Goal: Contribute content

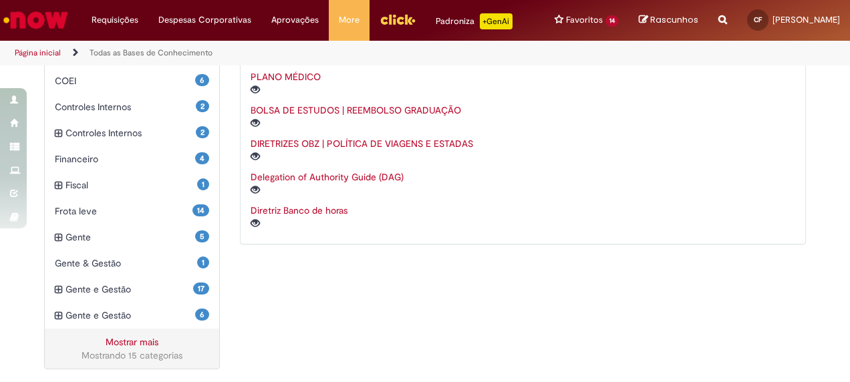
scroll to position [484, 0]
click at [123, 342] on link "Mostrar mais" at bounding box center [132, 343] width 53 height 12
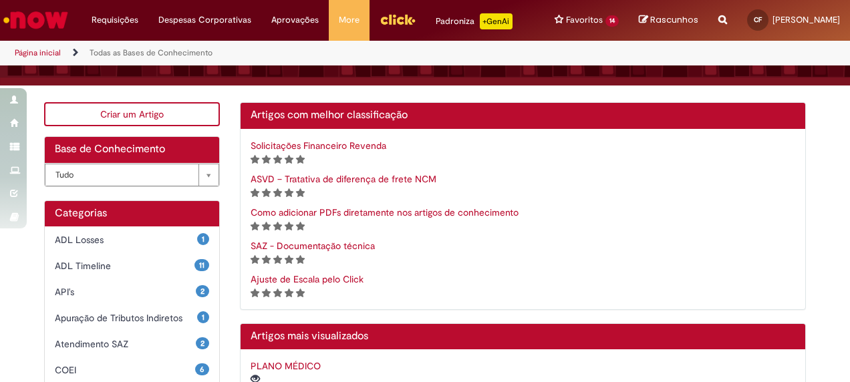
scroll to position [194, 0]
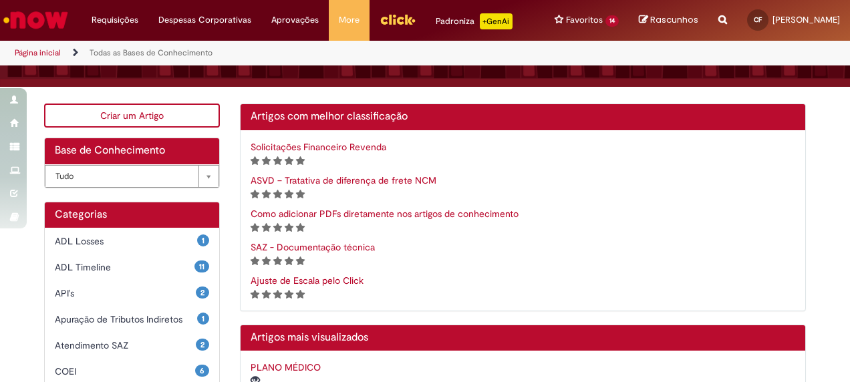
click at [157, 110] on link "Criar um Artigo" at bounding box center [132, 116] width 176 height 24
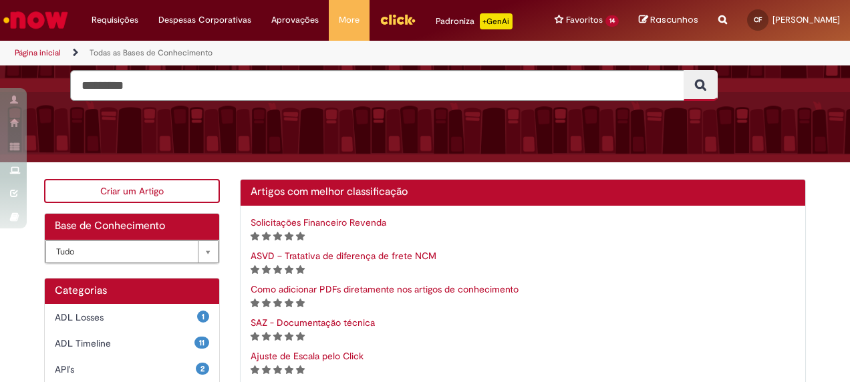
scroll to position [120, 0]
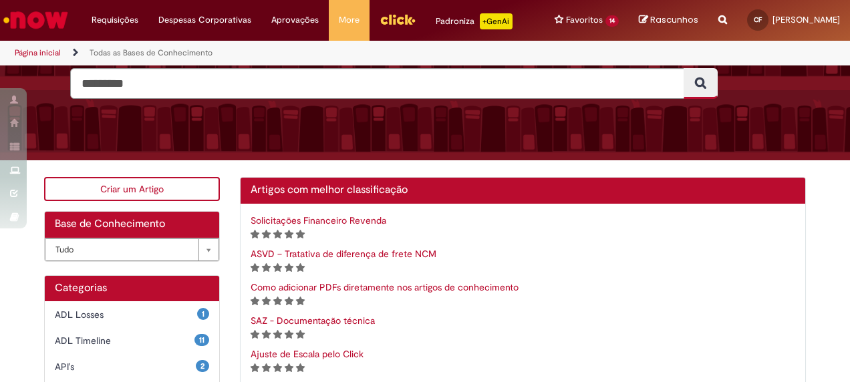
click at [134, 188] on link "Criar um Artigo" at bounding box center [132, 189] width 176 height 24
